Goal: Find specific page/section: Find specific page/section

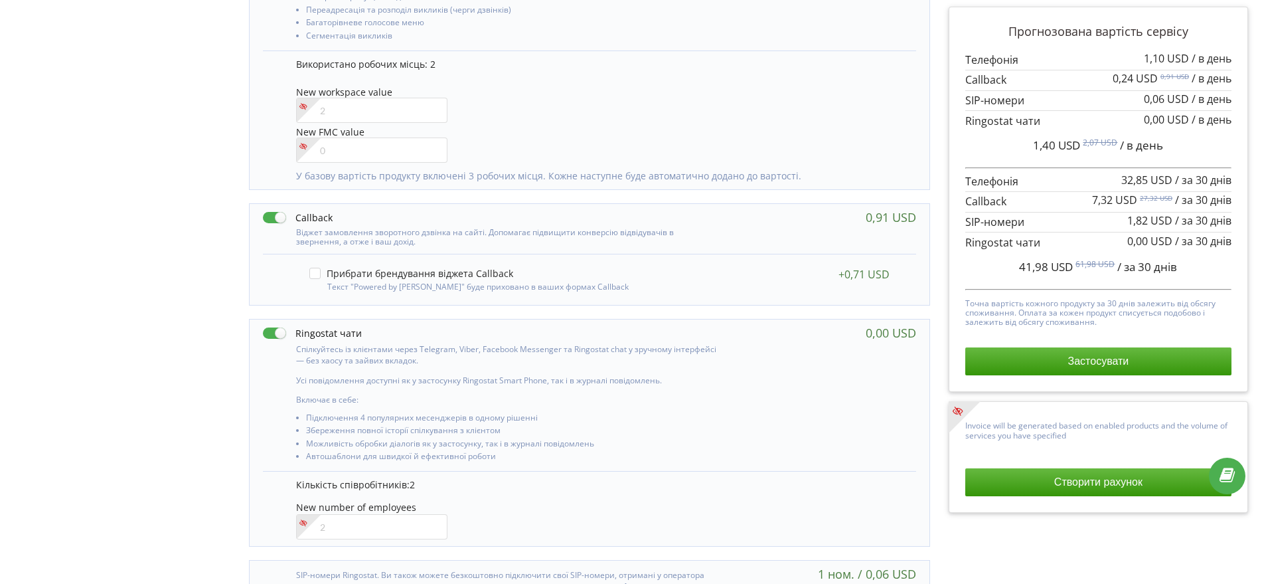
scroll to position [776, 0]
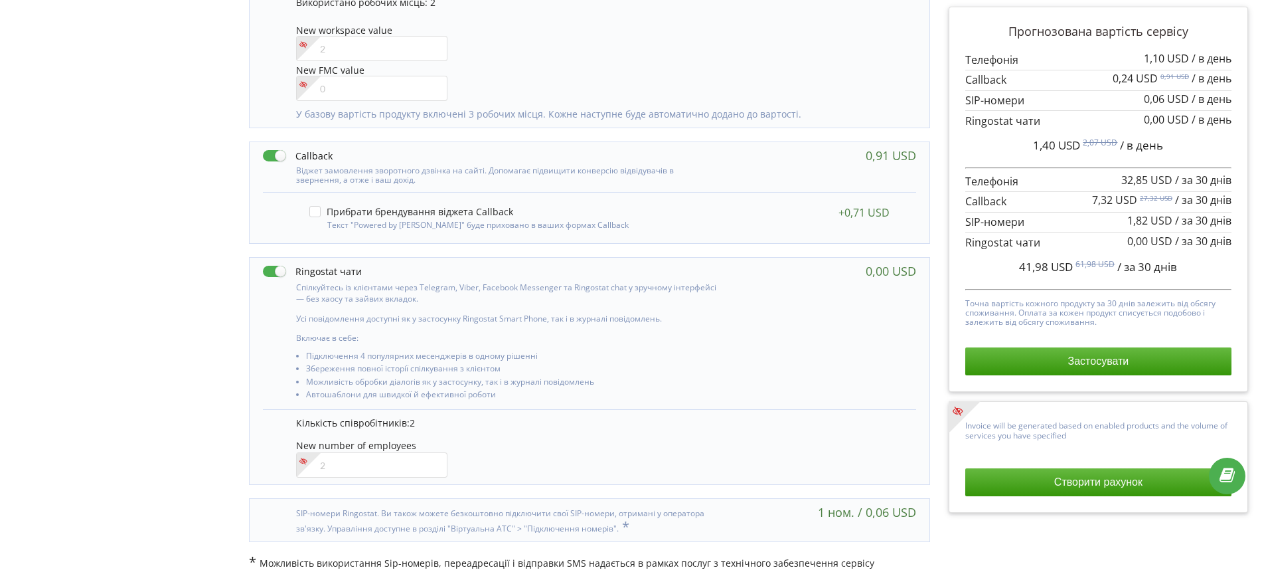
drag, startPoint x: 303, startPoint y: 268, endPoint x: 441, endPoint y: 268, distance: 138.1
click at [441, 268] on div at bounding box center [492, 271] width 458 height 14
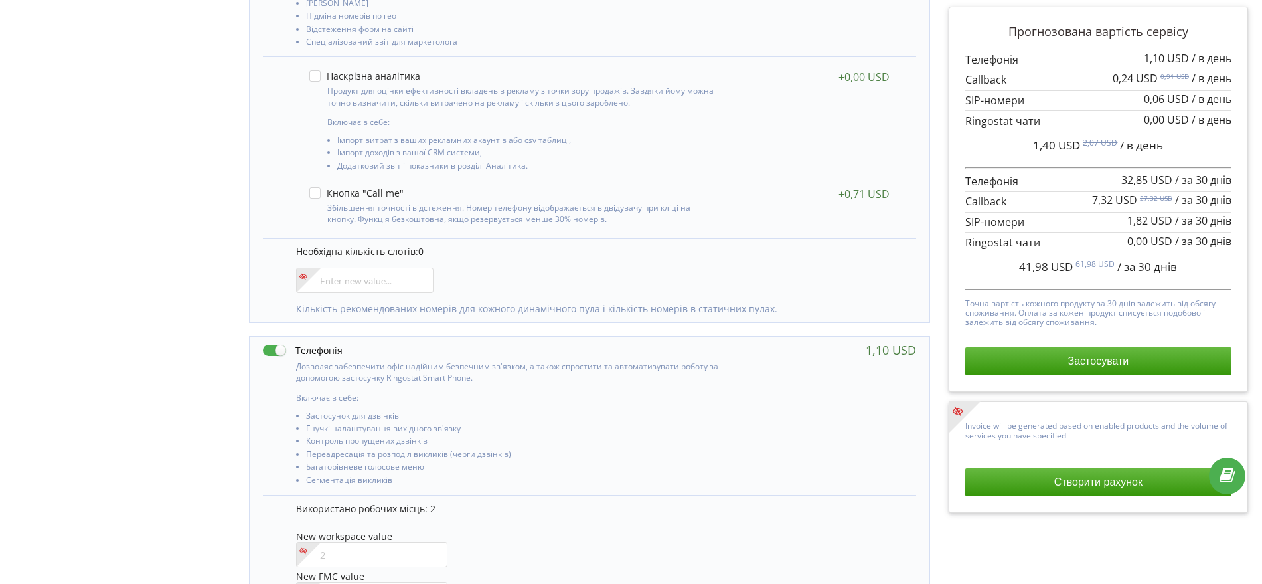
scroll to position [0, 0]
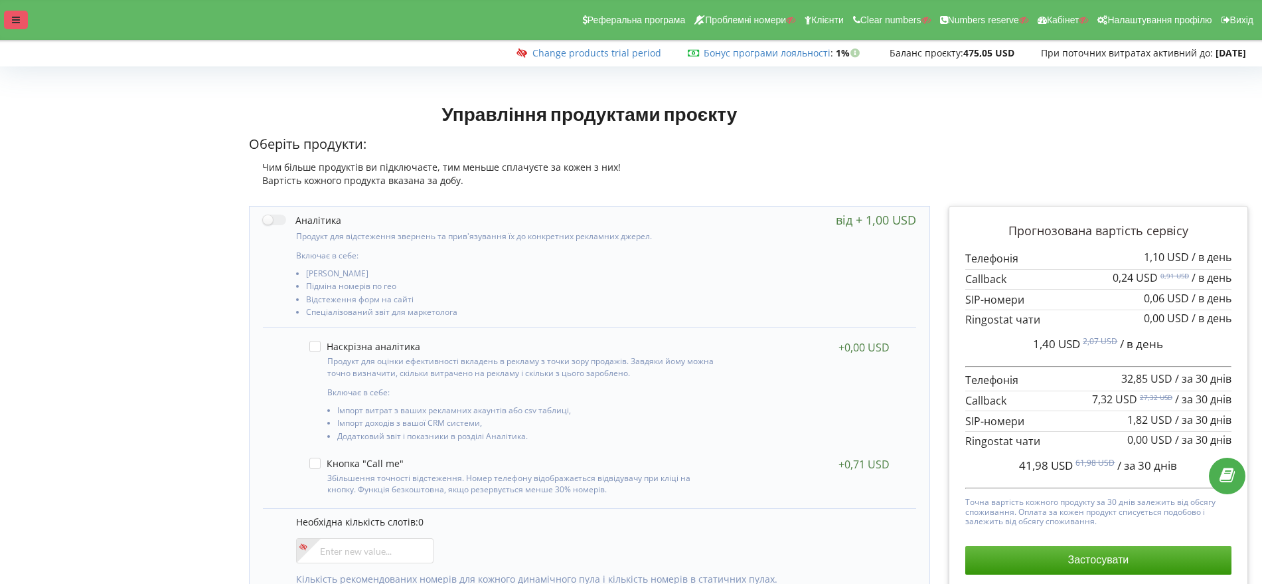
click at [21, 22] on div at bounding box center [16, 20] width 24 height 19
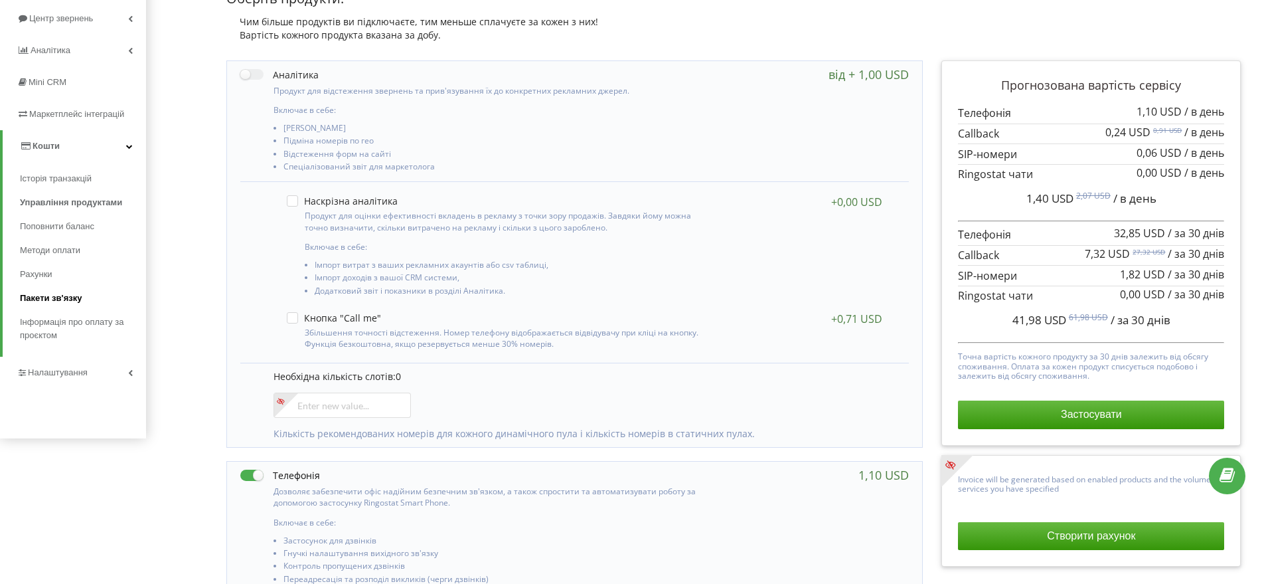
scroll to position [166, 0]
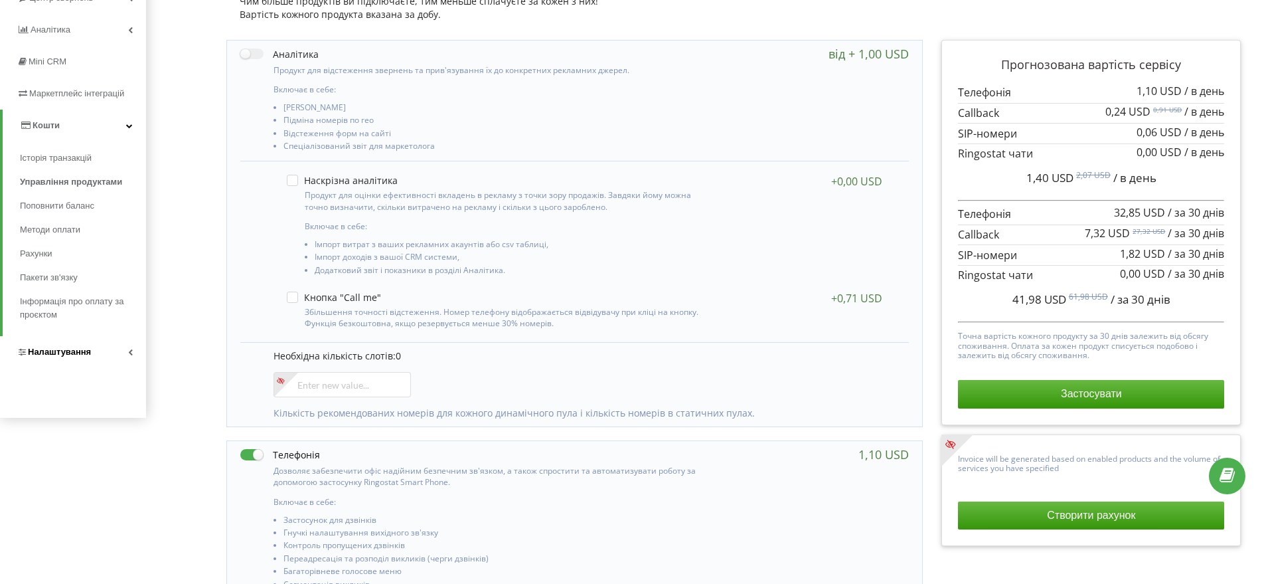
click at [72, 351] on span "Налаштування" at bounding box center [59, 352] width 63 height 10
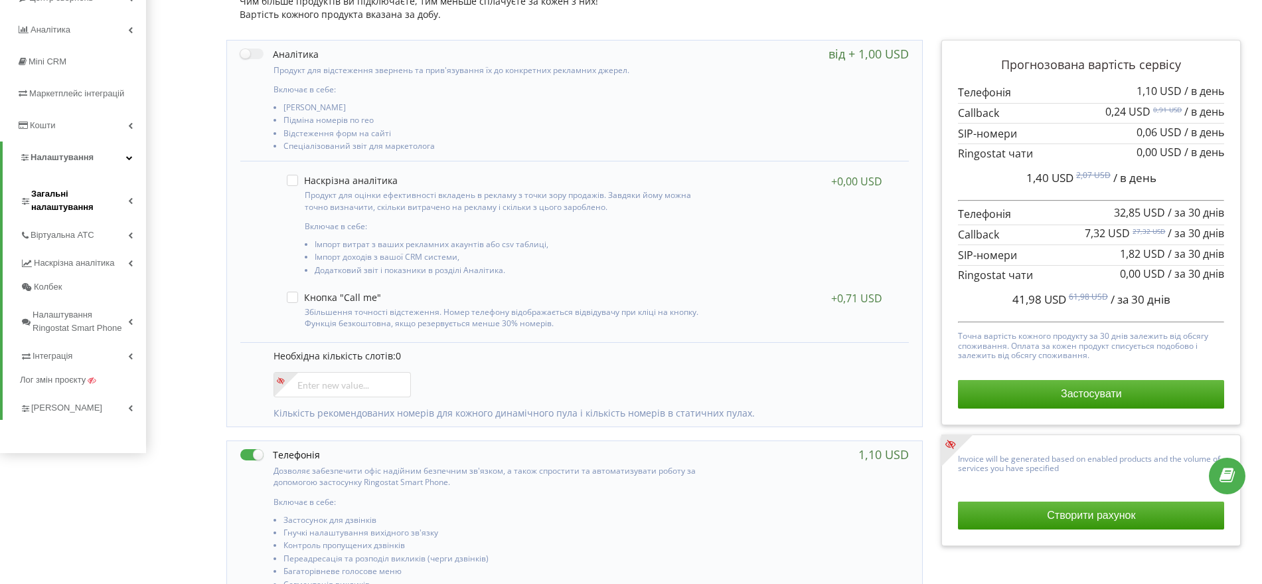
click at [50, 191] on span "Загальні налаштування" at bounding box center [79, 200] width 97 height 27
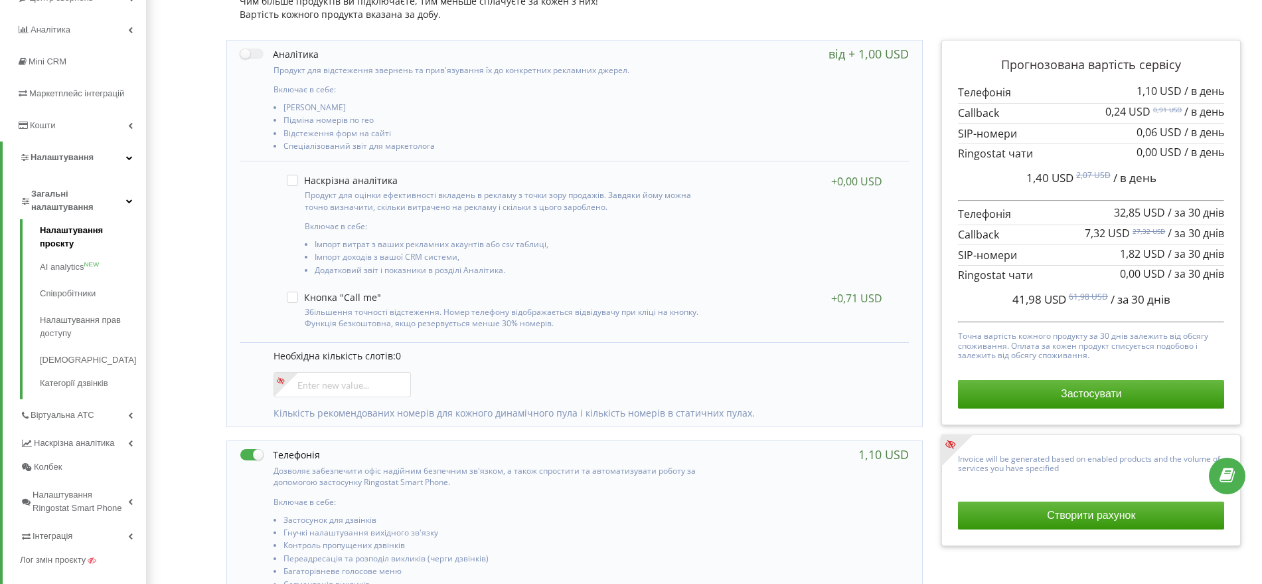
click at [70, 231] on link "Налаштування проєкту" at bounding box center [93, 239] width 106 height 30
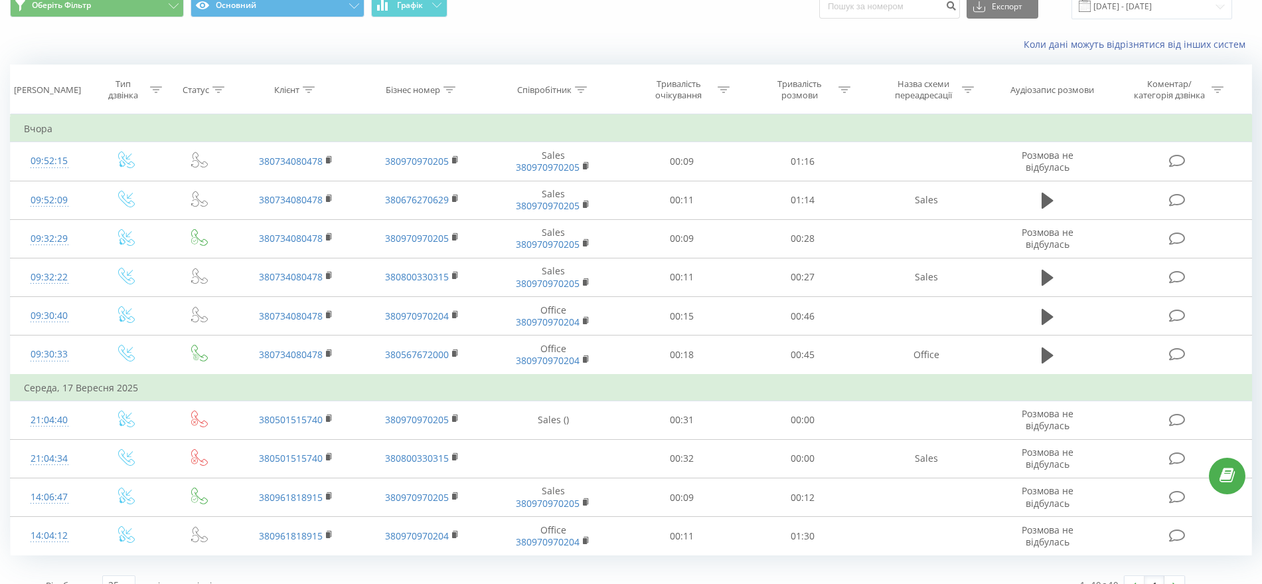
scroll to position [78, 0]
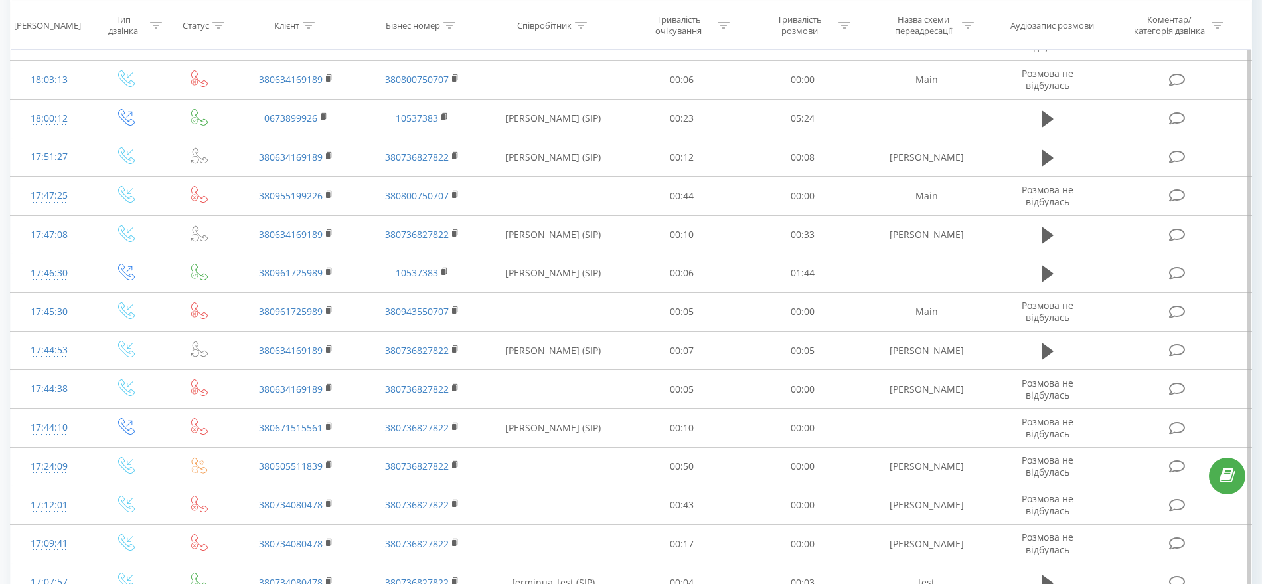
scroll to position [83, 0]
